Goal: Information Seeking & Learning: Learn about a topic

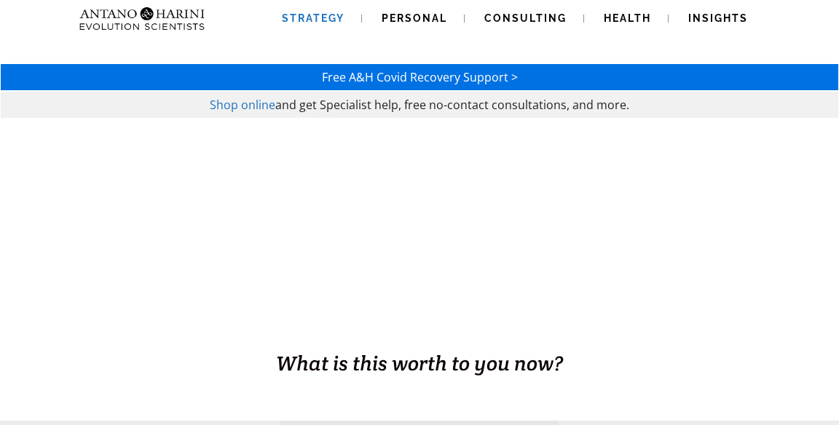
click at [323, 20] on span "Strategy" at bounding box center [313, 18] width 63 height 12
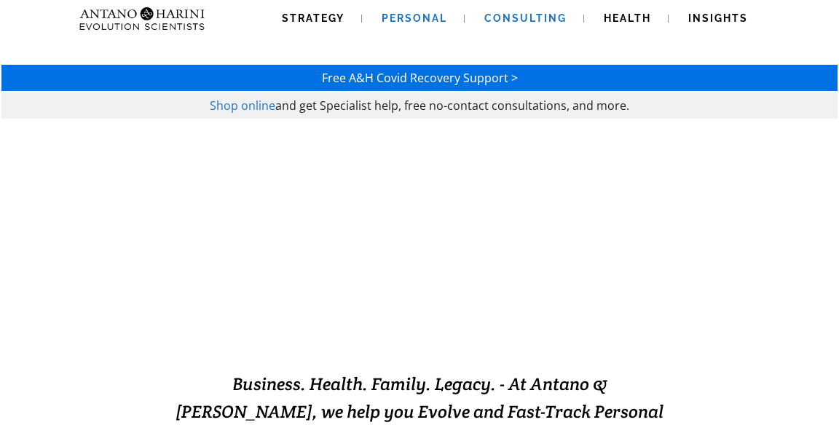
click at [542, 24] on link "Consulting" at bounding box center [525, 18] width 117 height 37
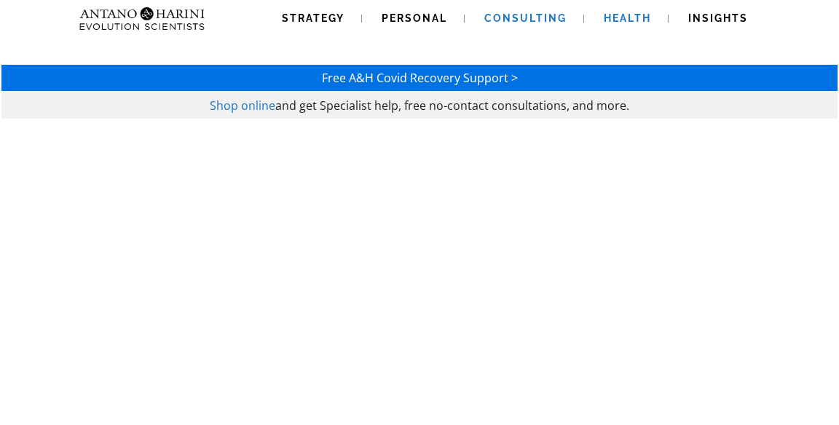
click at [637, 25] on link "Health" at bounding box center [627, 18] width 82 height 37
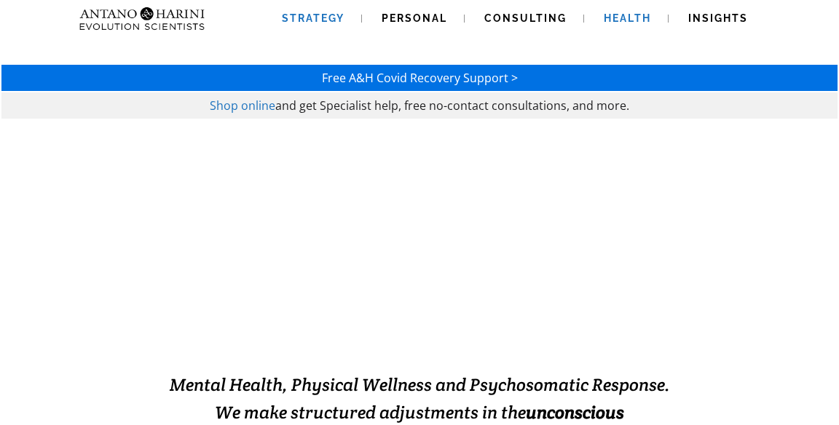
click at [320, 30] on link "Strategy" at bounding box center [313, 18] width 98 height 37
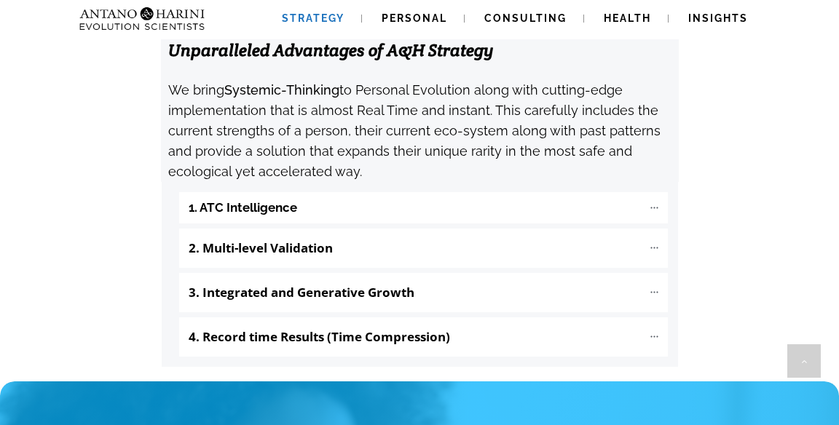
scroll to position [1590, 0]
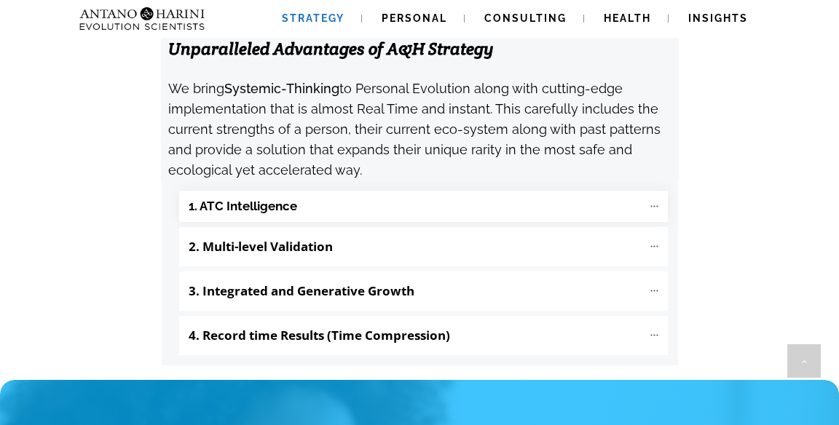
click at [276, 215] on b "1. ATC Intelligence" at bounding box center [243, 206] width 109 height 17
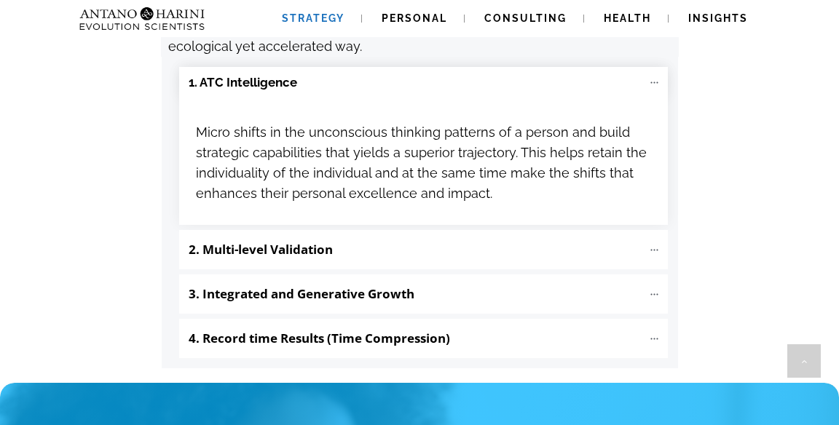
scroll to position [1714, 0]
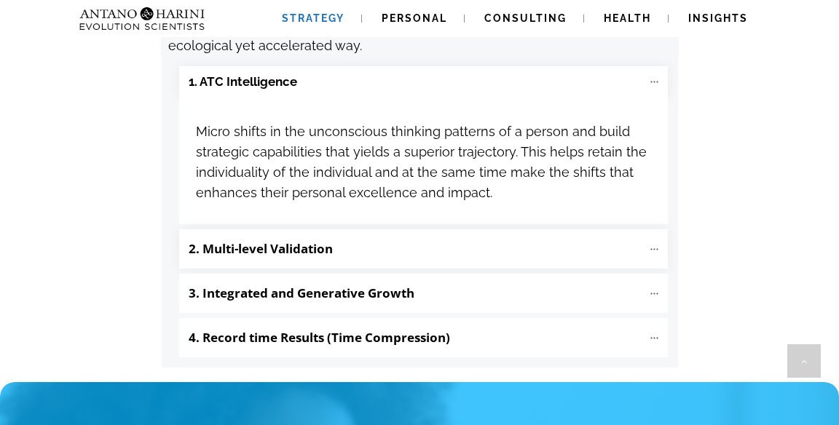
click at [233, 257] on b "2. Multi-level Validation" at bounding box center [261, 248] width 144 height 17
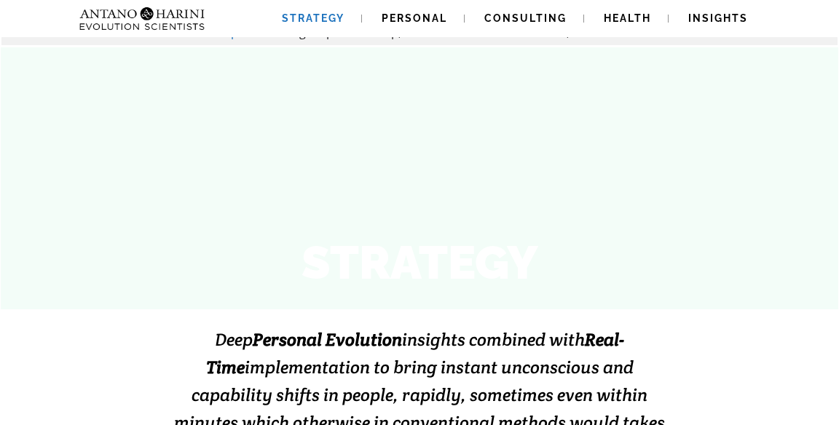
scroll to position [0, 0]
